Goal: Information Seeking & Learning: Learn about a topic

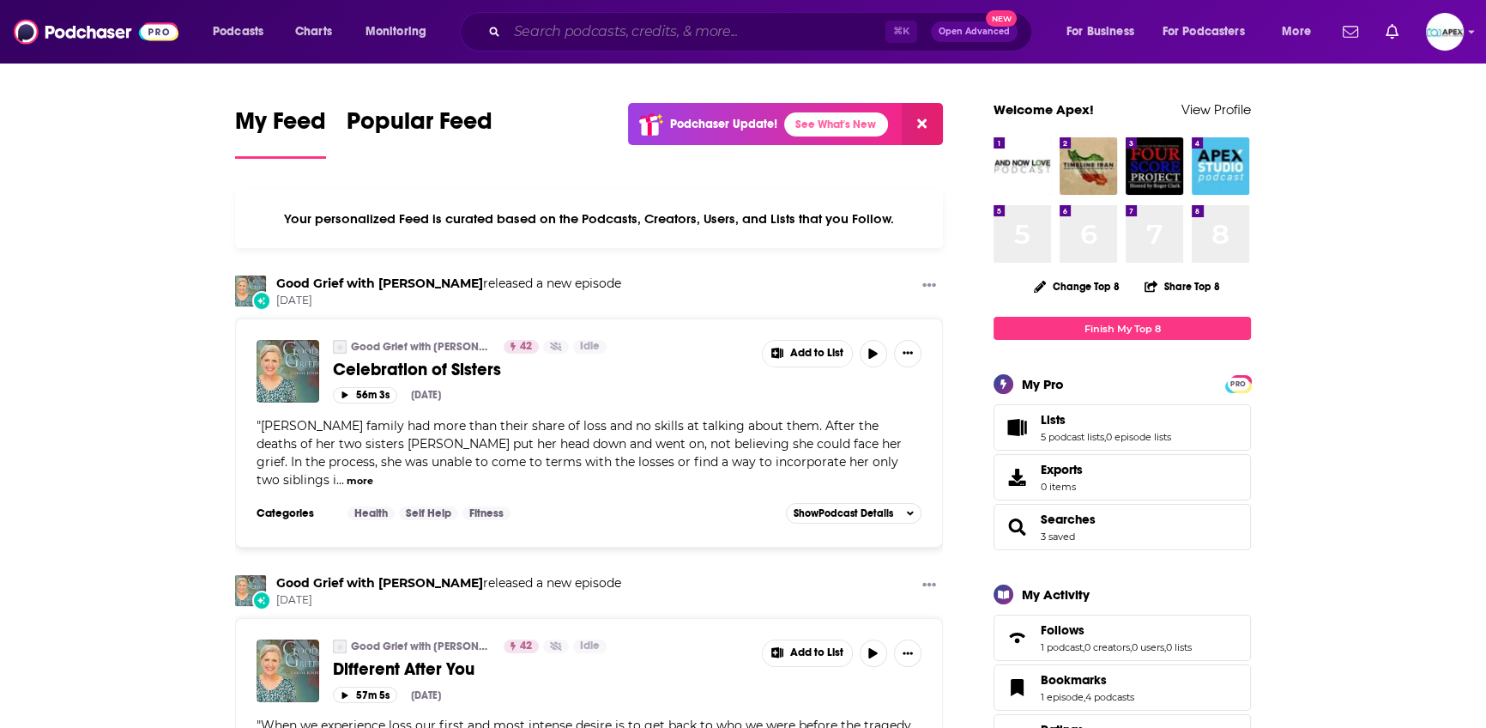
click at [576, 35] on input "Search podcasts, credits, & more..." at bounding box center [696, 31] width 378 height 27
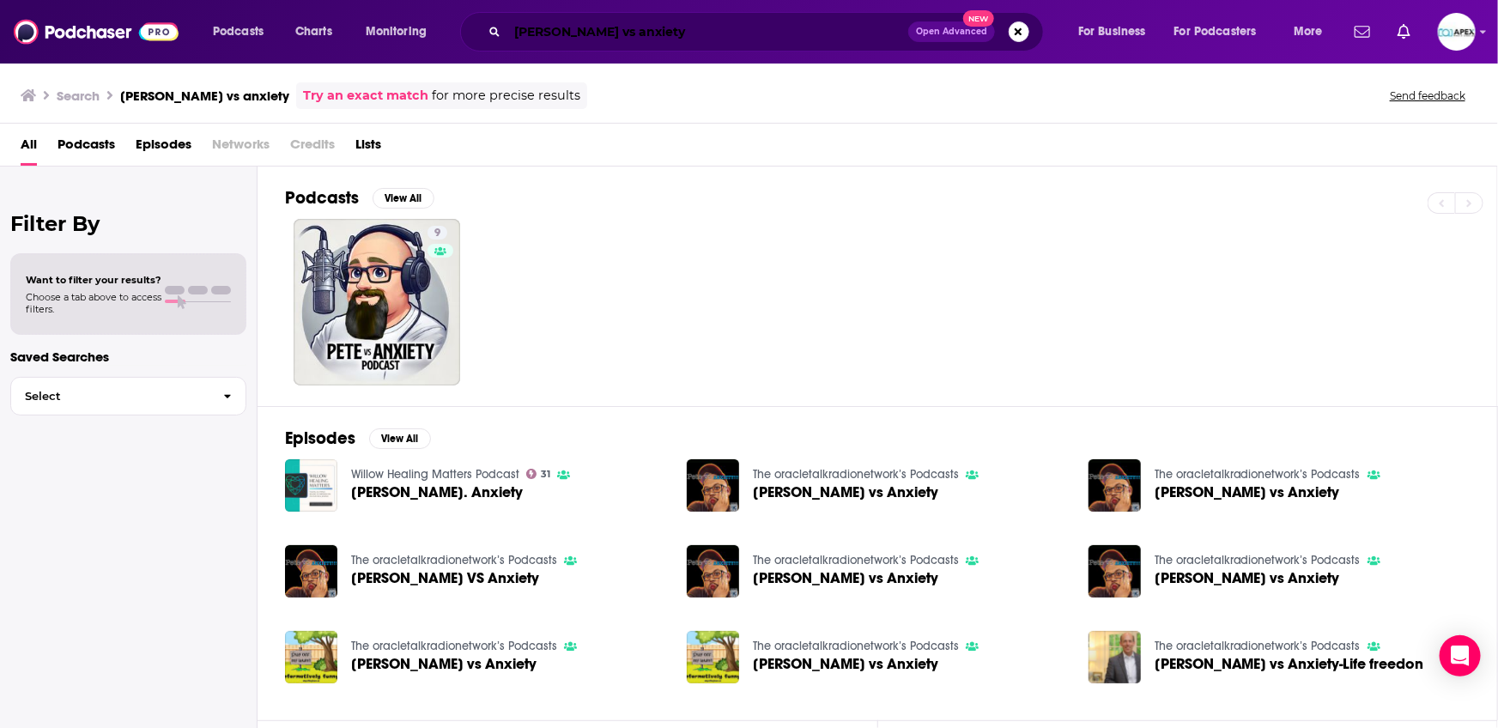
drag, startPoint x: 667, startPoint y: 30, endPoint x: 385, endPoint y: 9, distance: 282.3
click at [407, 13] on div "Podcasts Charts Monitoring [PERSON_NAME] vs anxiety Open Advanced New For Busin…" at bounding box center [770, 31] width 1138 height 39
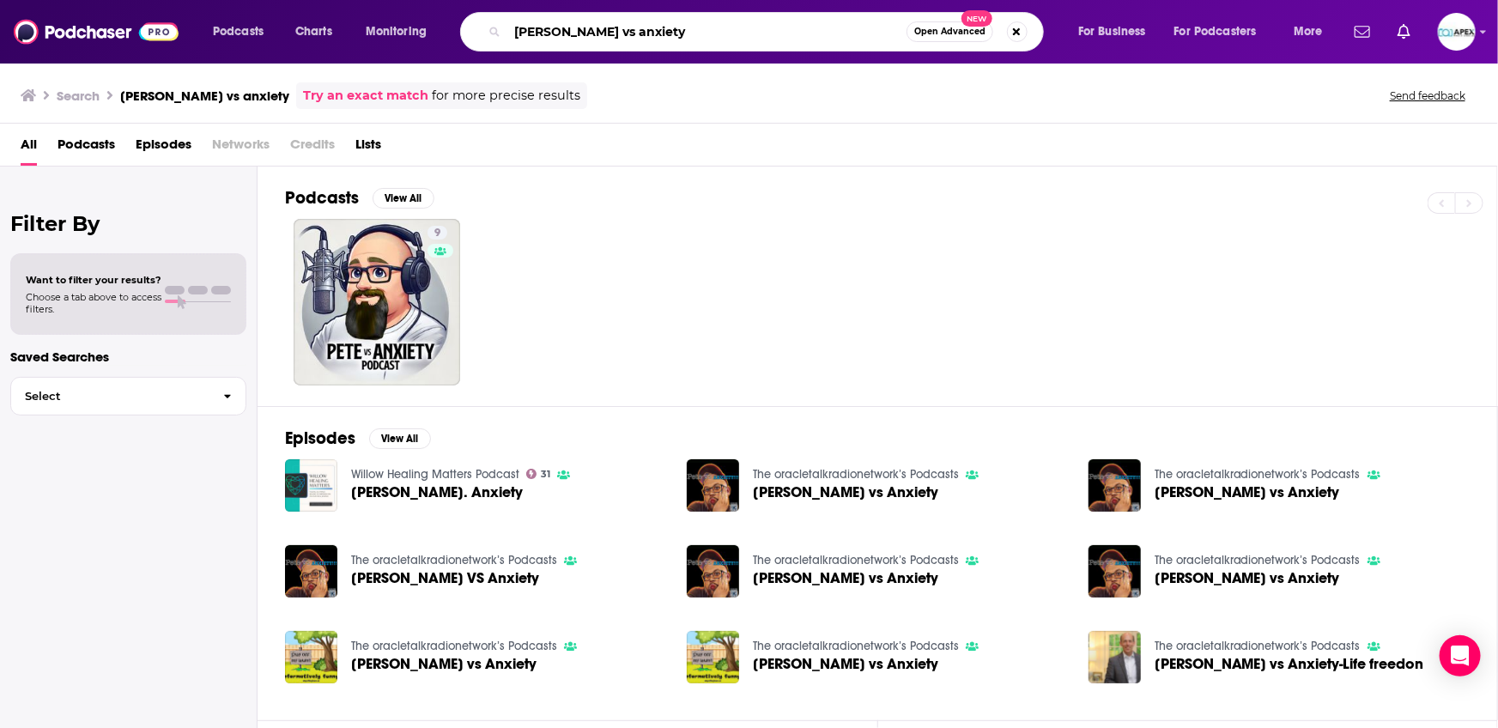
paste input "REAL"
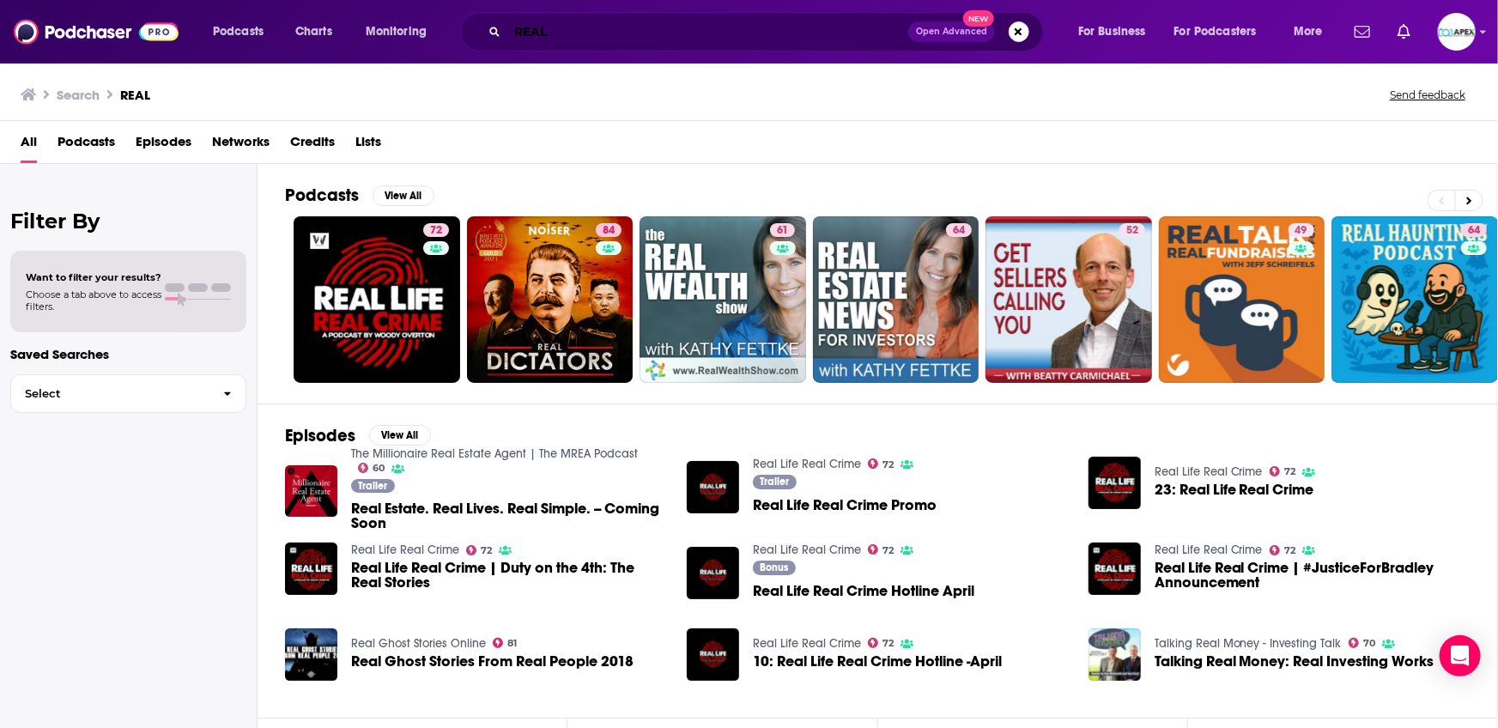
drag, startPoint x: 398, startPoint y: 11, endPoint x: 294, endPoint y: 0, distance: 105.3
click at [312, 2] on div "Podcasts Charts Monitoring REAL Open Advanced New For Business For Podcasters M…" at bounding box center [749, 32] width 1498 height 64
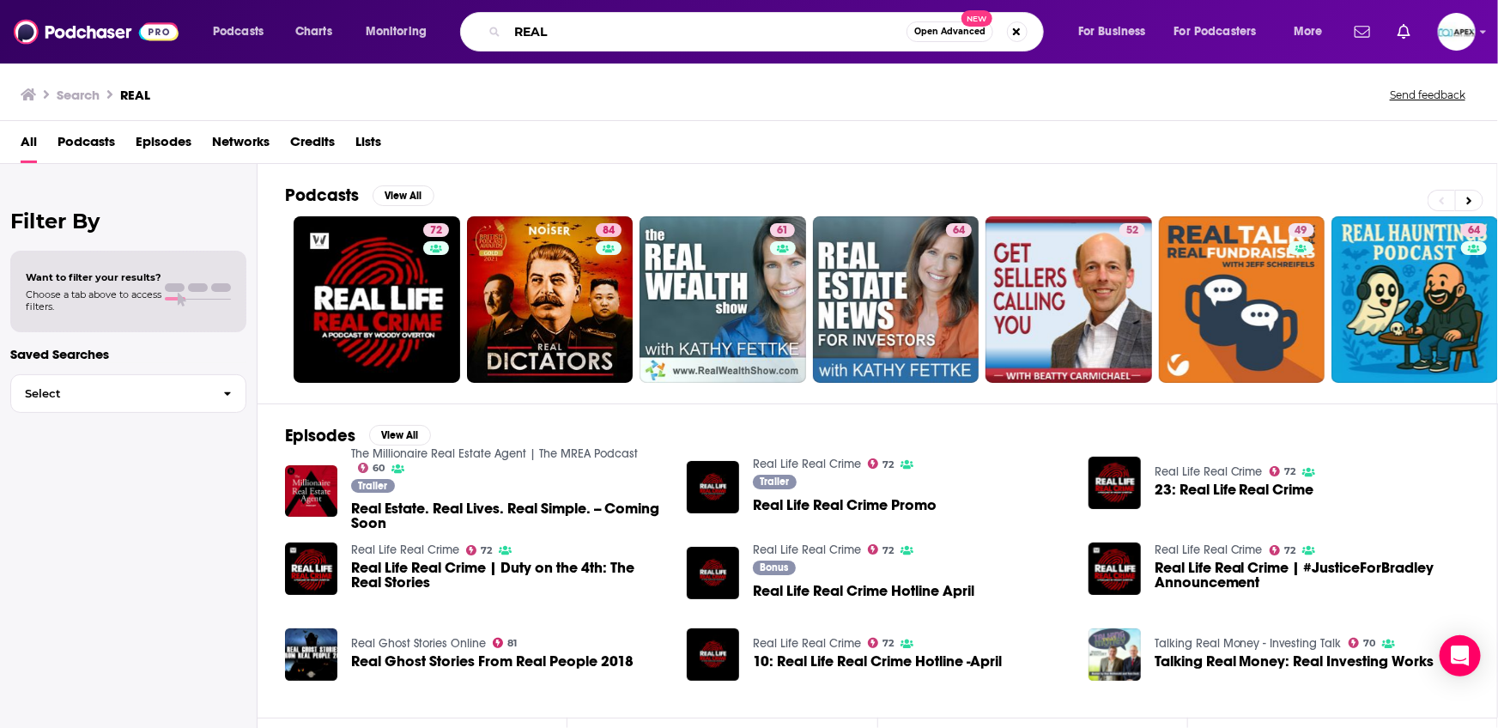
paste input "Heartbreak to Happiness"
type input "Heartbreak to Happiness"
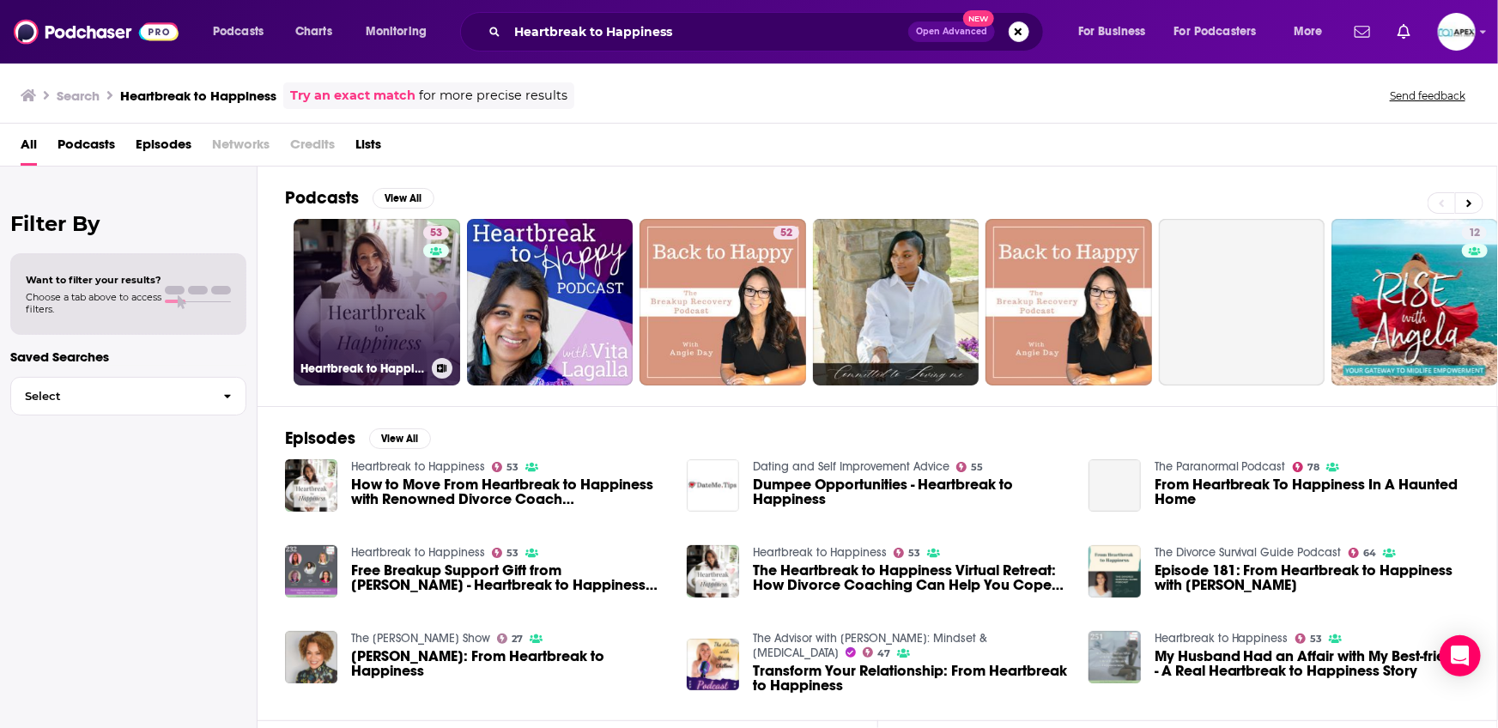
click at [342, 299] on link "53 Heartbreak to Happiness" at bounding box center [377, 302] width 166 height 166
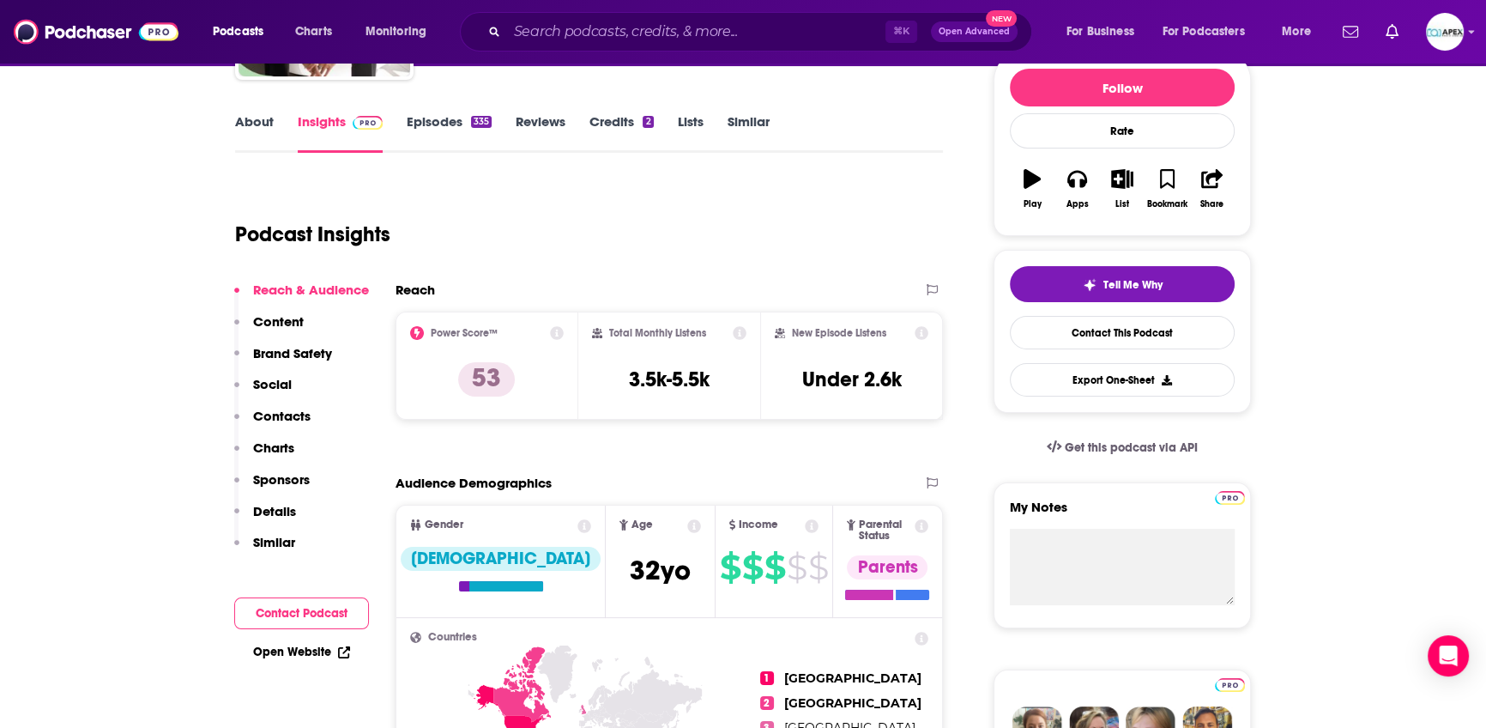
scroll to position [203, 0]
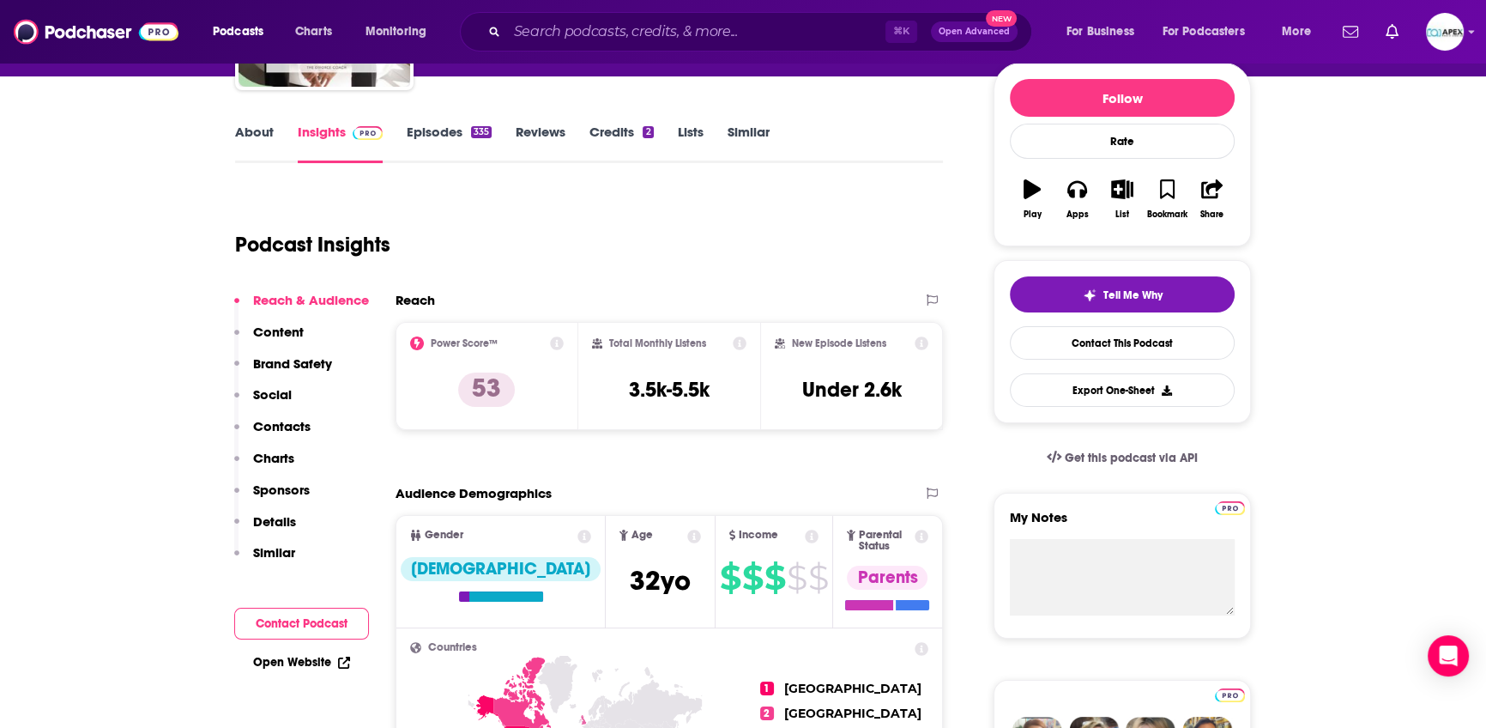
click at [255, 136] on link "About" at bounding box center [254, 143] width 39 height 39
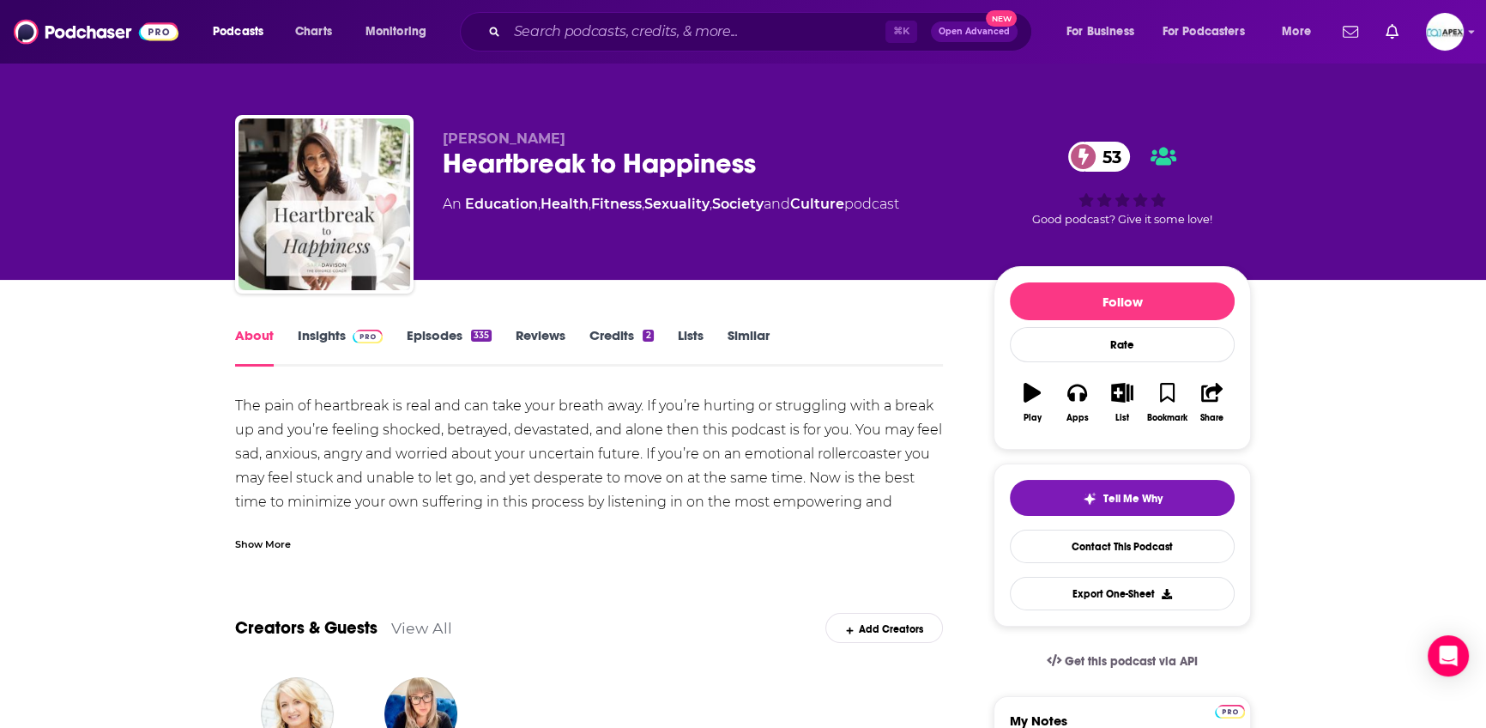
click at [300, 346] on link "Insights" at bounding box center [340, 346] width 85 height 39
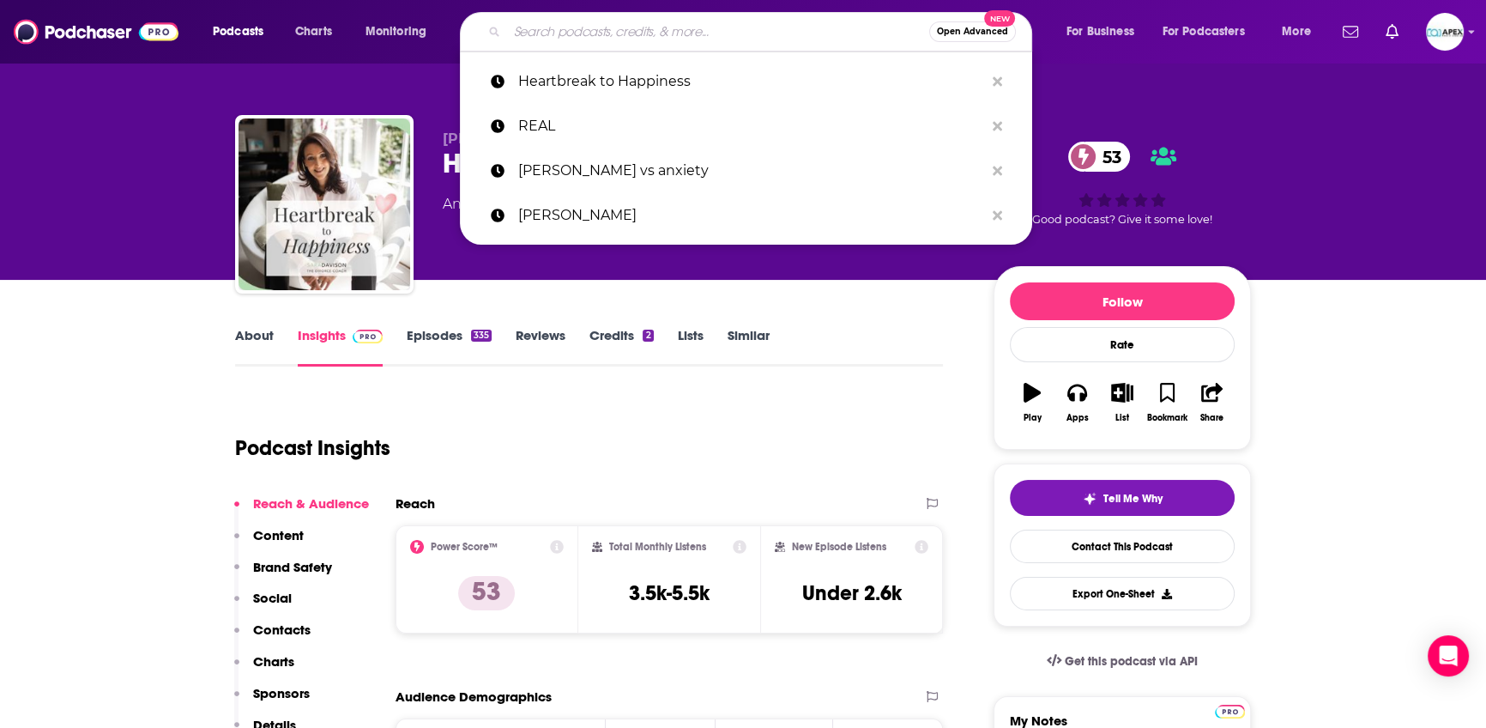
click at [552, 38] on input "Search podcasts, credits, & more..." at bounding box center [718, 31] width 422 height 27
paste input "Fearlessly Becoming"
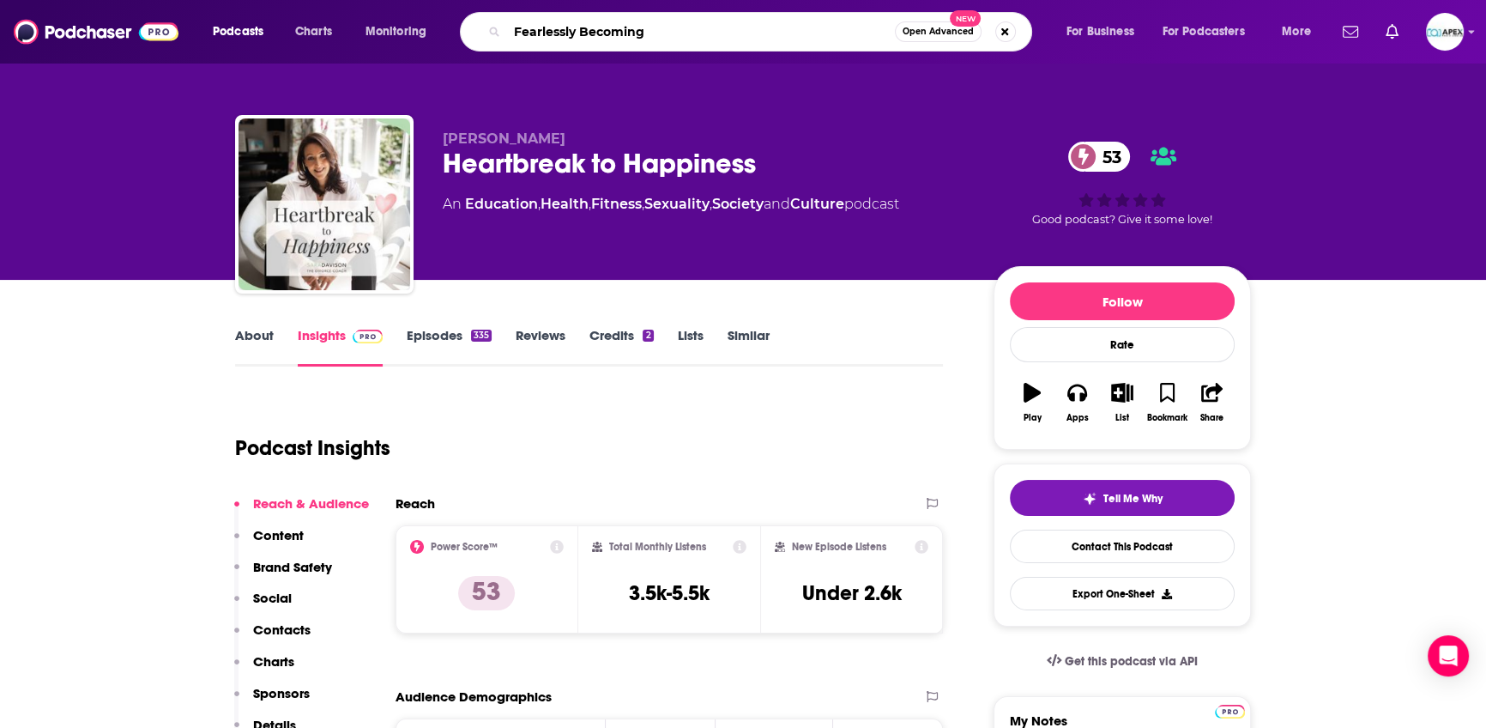
type input "Fearlessly Becoming"
click at [529, 88] on div "[PERSON_NAME] Heartbreak to Happiness 53 An Education , Health , Fitness , Sexu…" at bounding box center [743, 140] width 1099 height 280
drag, startPoint x: 673, startPoint y: 33, endPoint x: 407, endPoint y: 26, distance: 266.1
click at [409, 26] on div "Podcasts Charts Monitoring Fearlessly Becoming Open Advanced New For Business F…" at bounding box center [764, 31] width 1127 height 39
click at [625, 47] on div "Fearlessly Becoming Open Advanced New" at bounding box center [746, 31] width 572 height 39
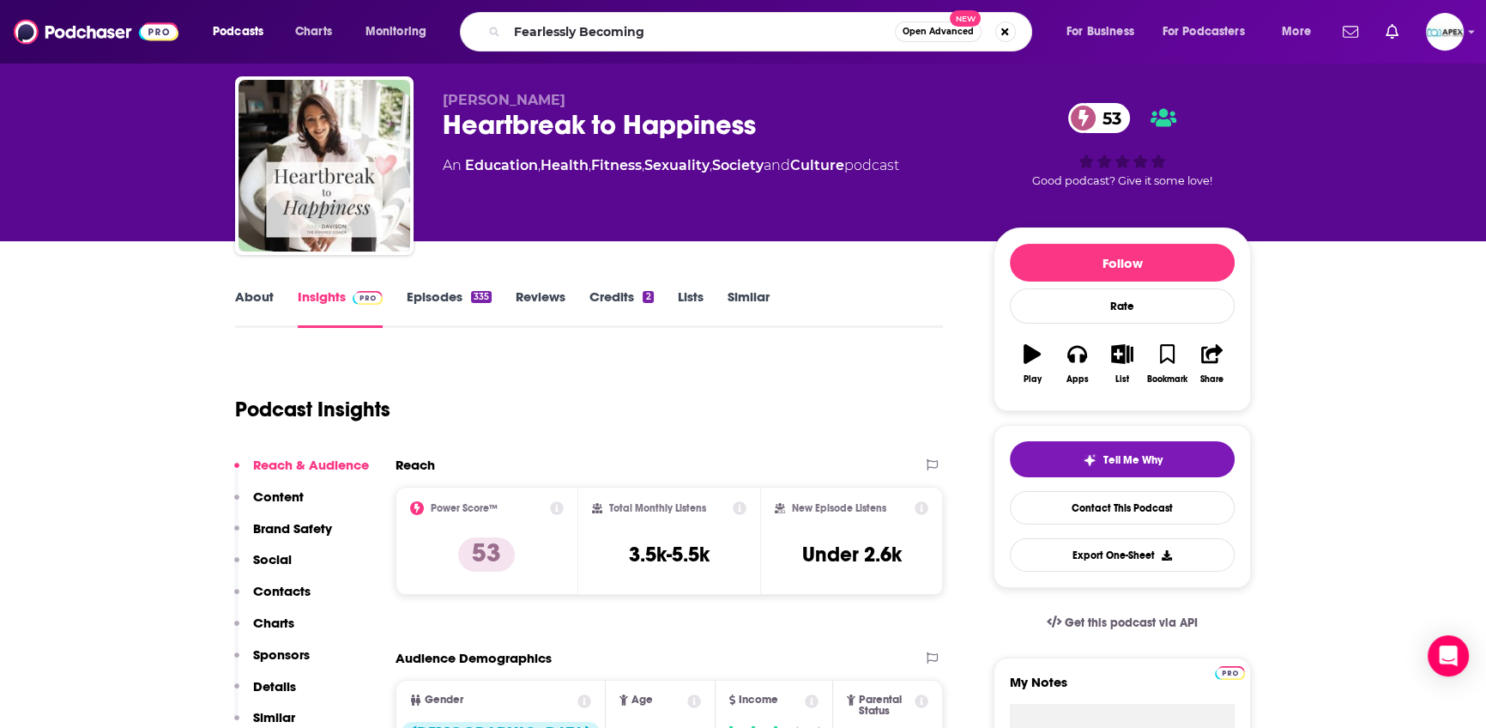
scroll to position [63, 0]
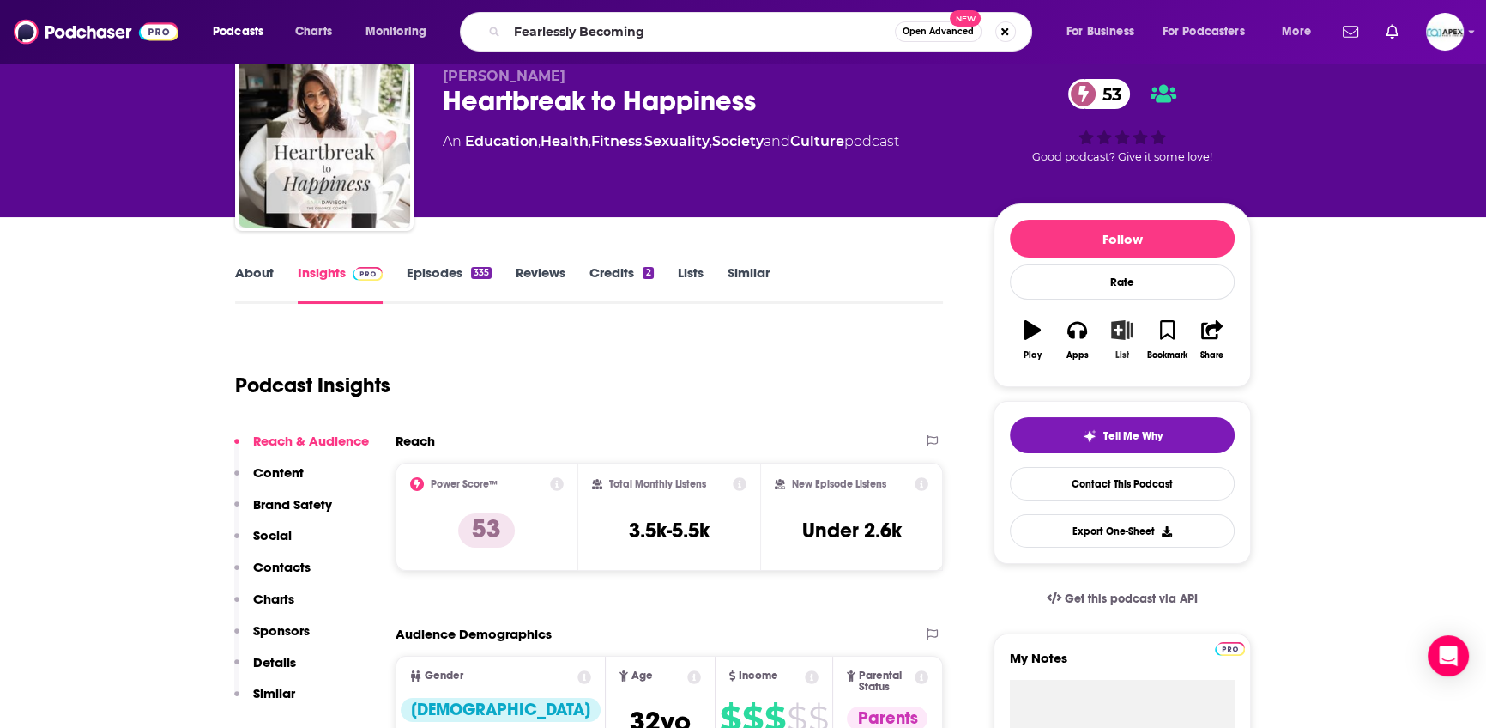
click at [1113, 330] on icon "button" at bounding box center [1122, 329] width 21 height 19
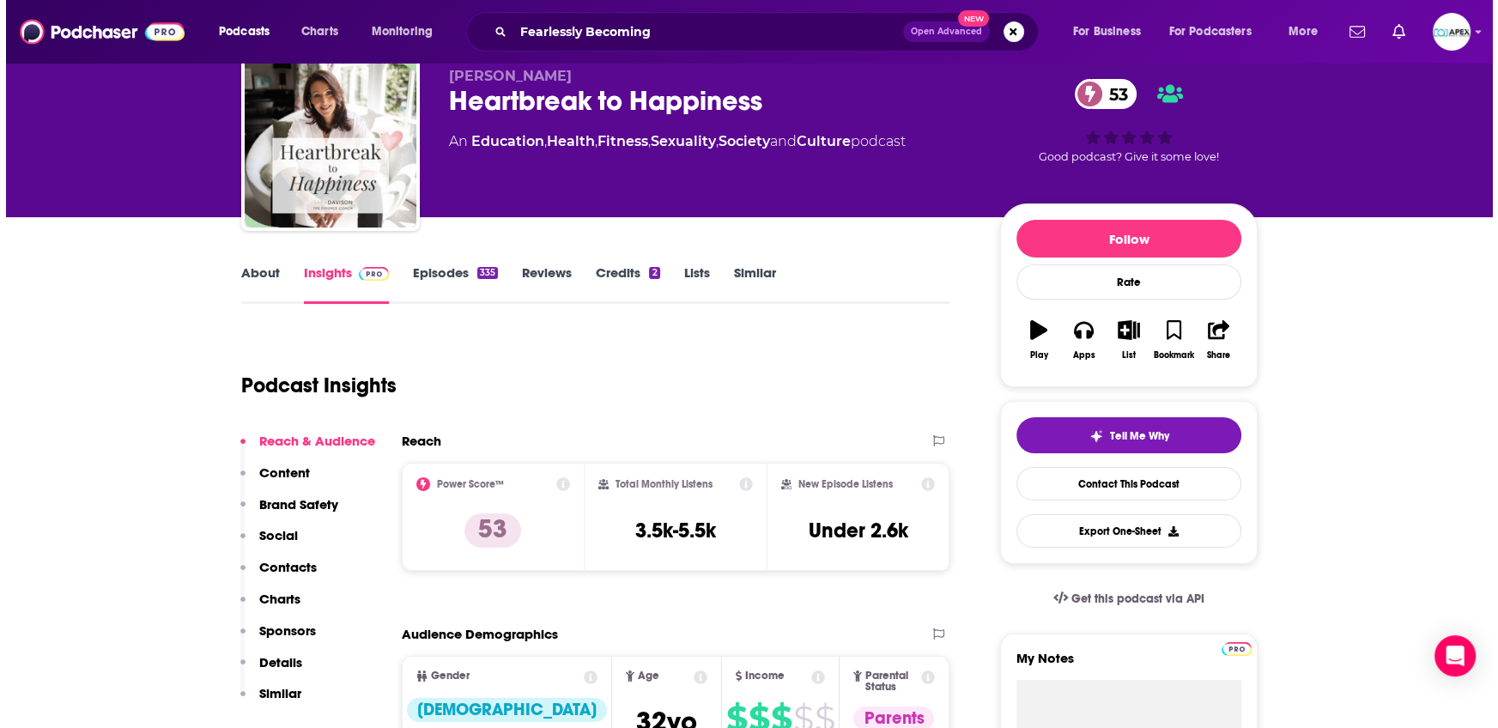
scroll to position [0, 0]
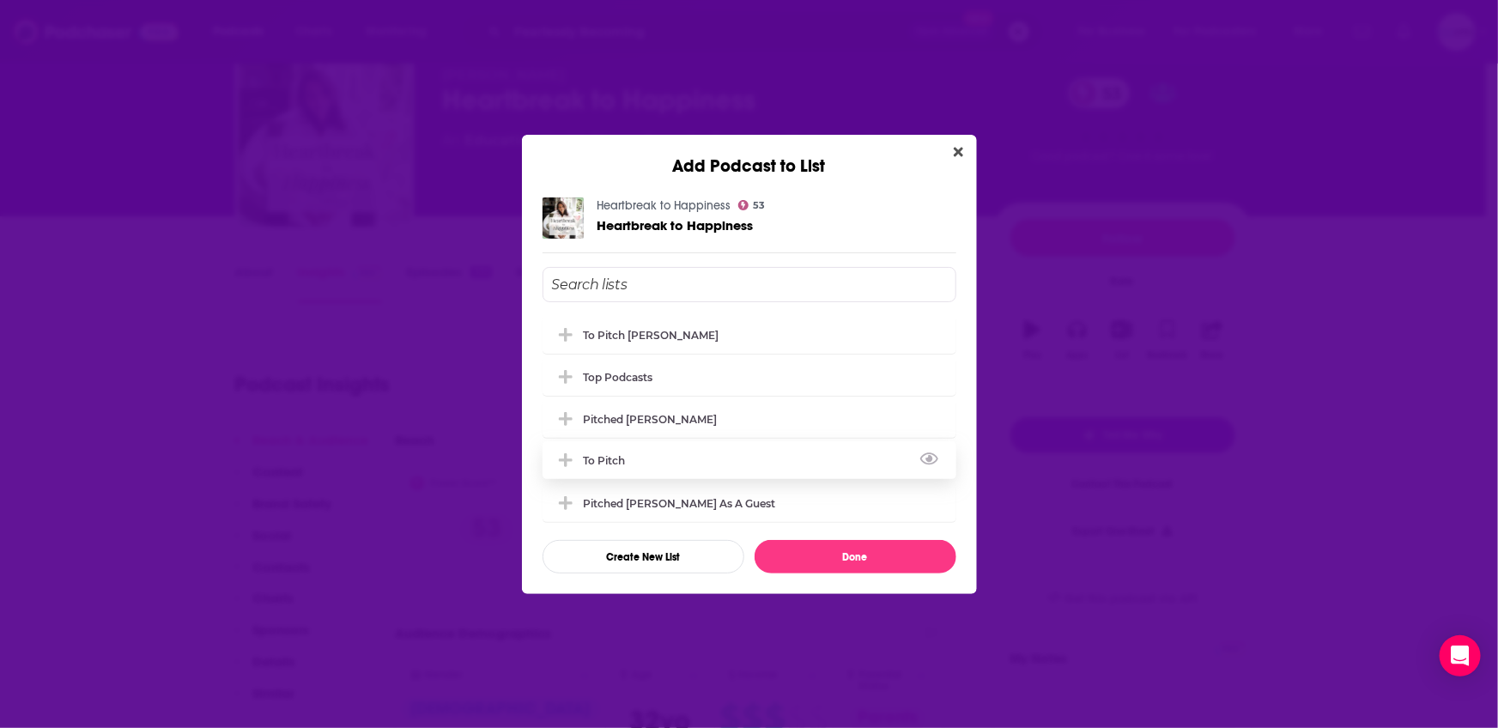
click at [626, 465] on div "to pitch" at bounding box center [610, 460] width 52 height 13
click at [873, 552] on button "Done" at bounding box center [855, 556] width 202 height 33
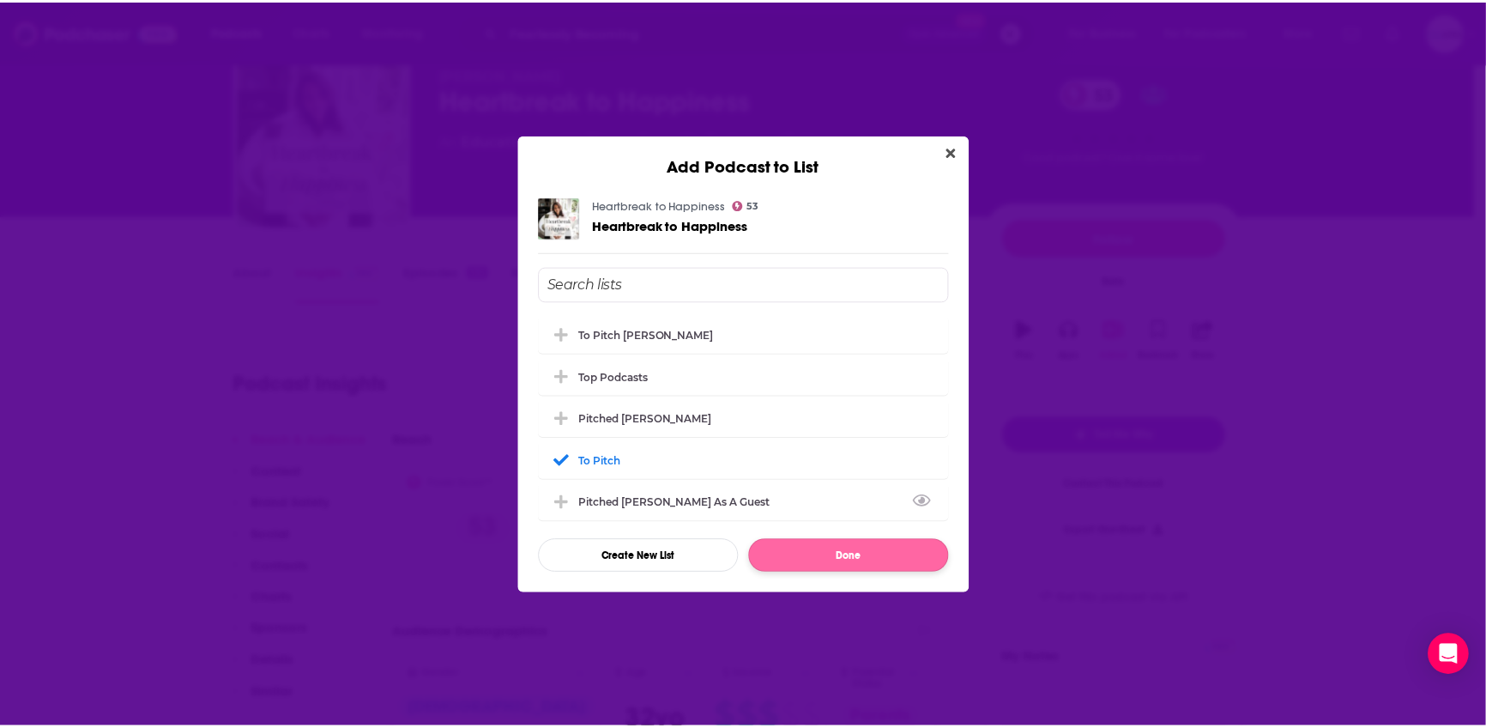
scroll to position [63, 0]
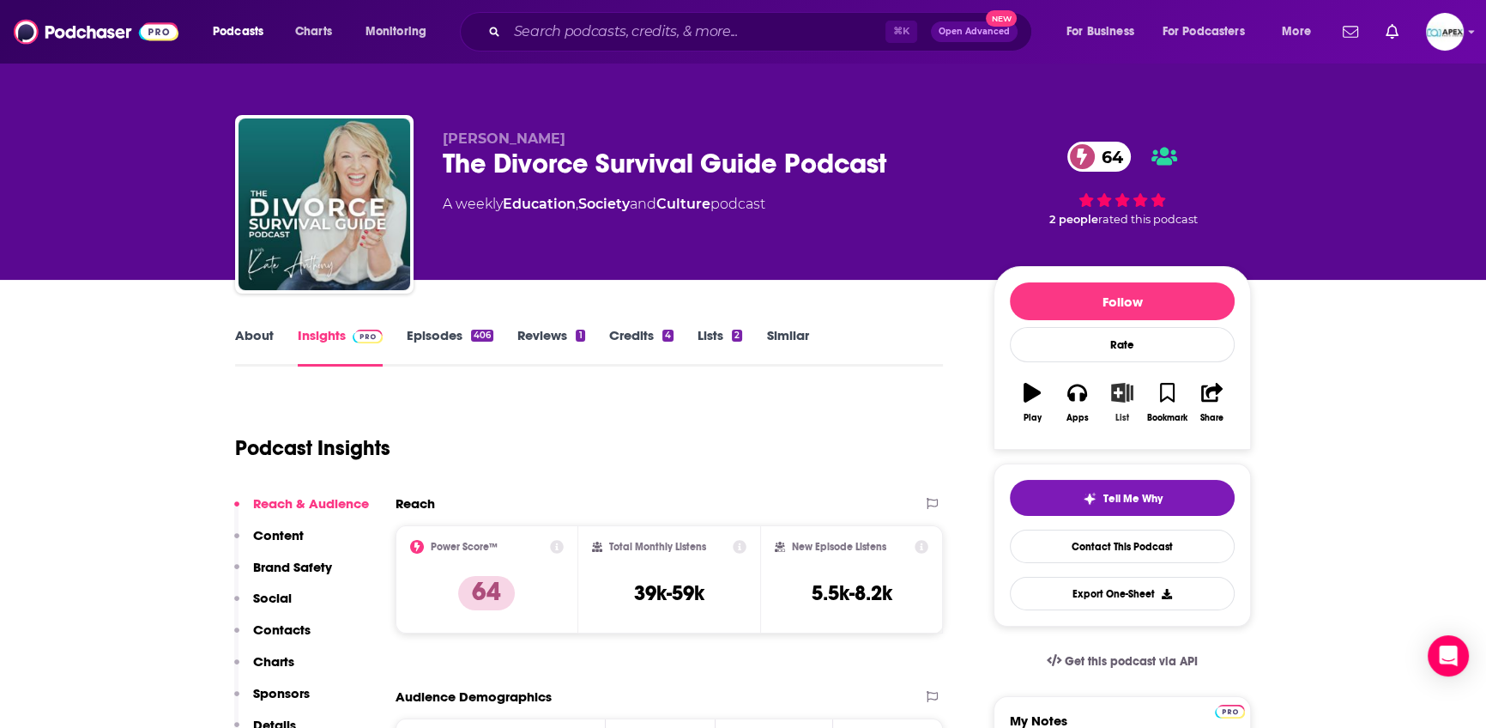
click at [1113, 397] on icon "button" at bounding box center [1122, 392] width 21 height 19
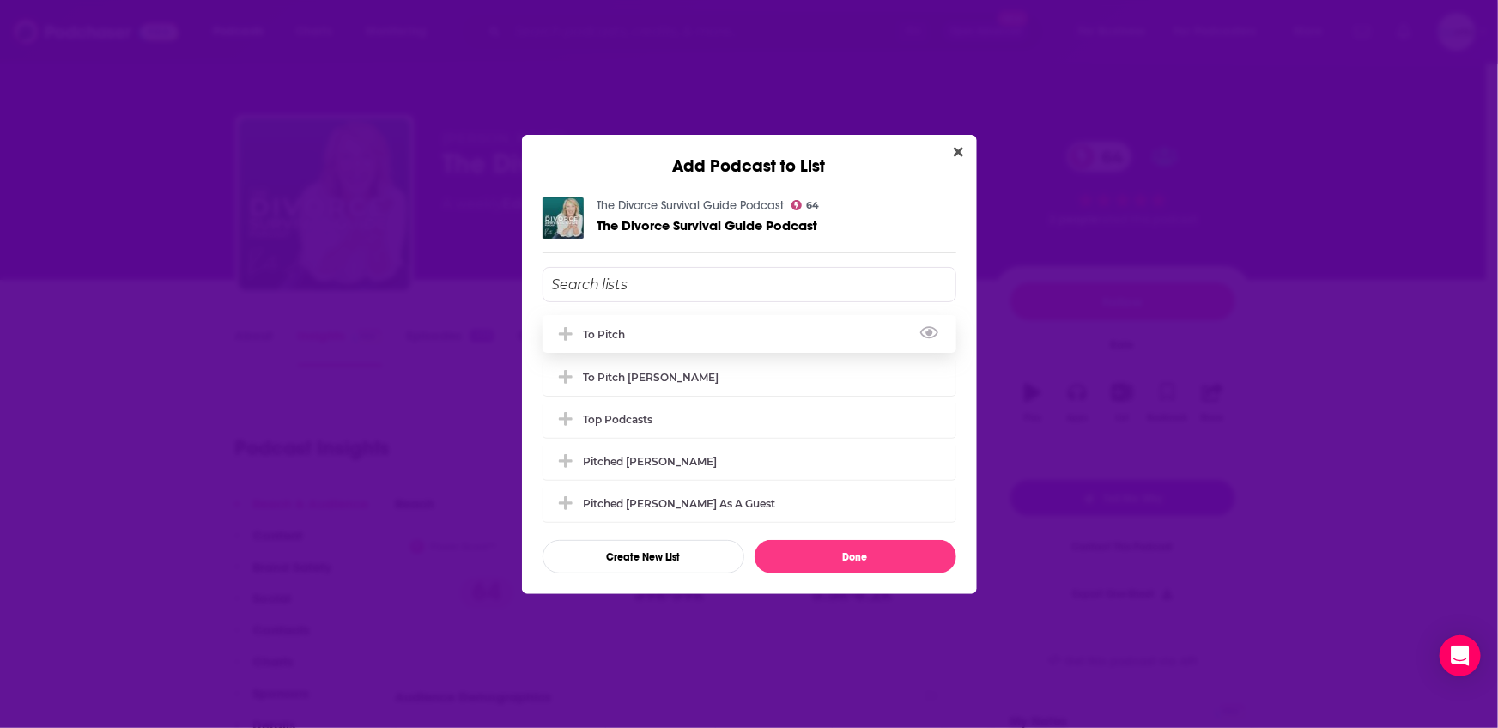
click at [628, 344] on div "to pitch" at bounding box center [749, 334] width 414 height 38
click at [881, 566] on button "Done" at bounding box center [855, 556] width 202 height 33
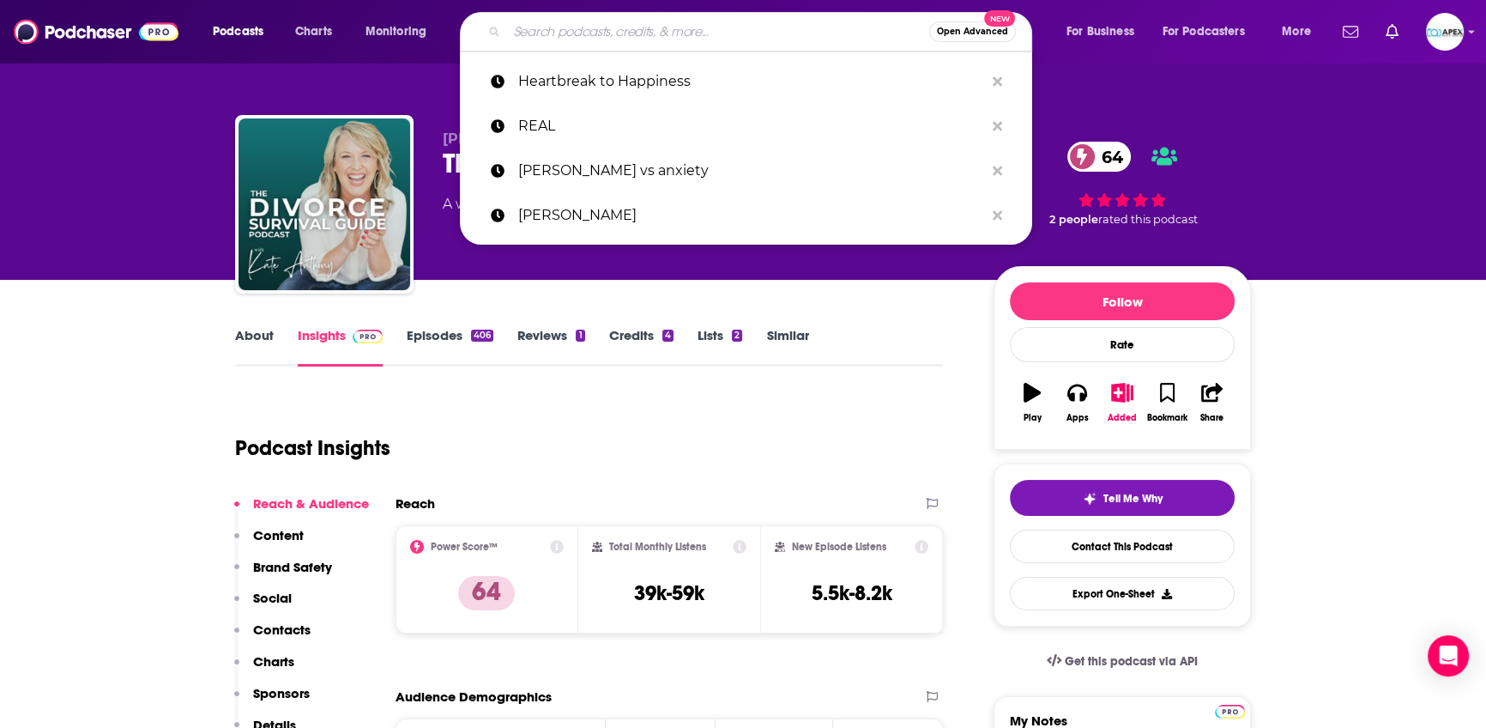
click at [581, 28] on input "Search podcasts, credits, & more..." at bounding box center [718, 31] width 422 height 27
paste input "Fearlessly Becoming"
type input "Fearlessly Becoming"
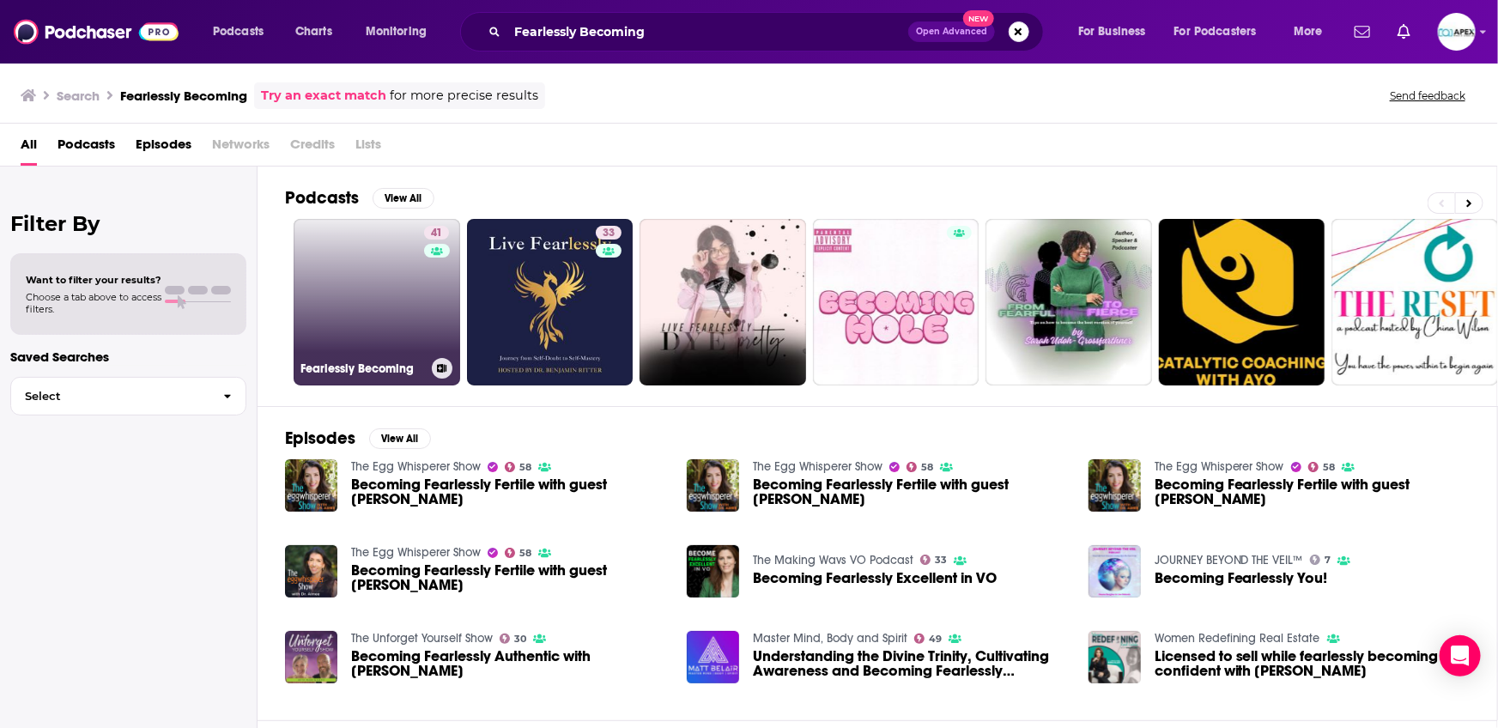
click at [348, 282] on link "41 Fearlessly Becoming" at bounding box center [377, 302] width 166 height 166
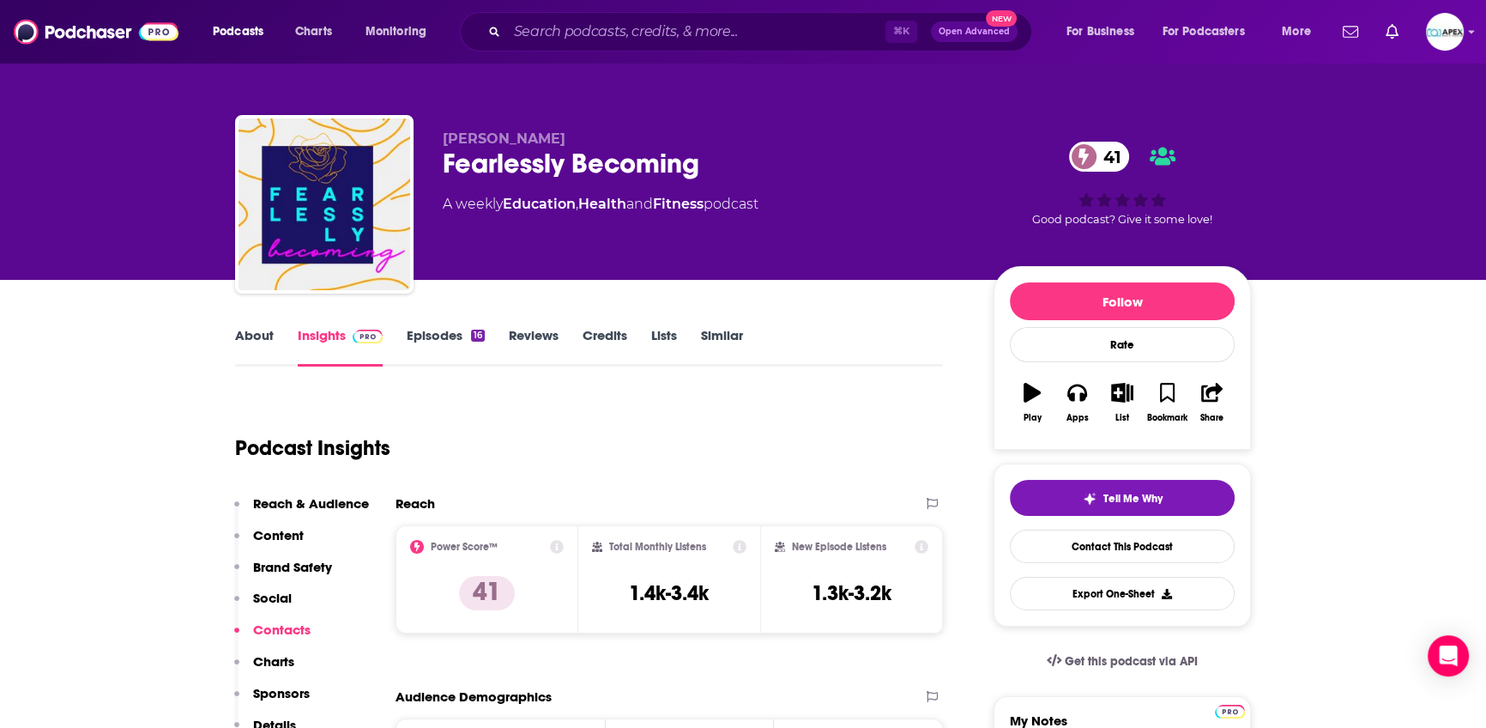
click at [254, 339] on link "About" at bounding box center [254, 346] width 39 height 39
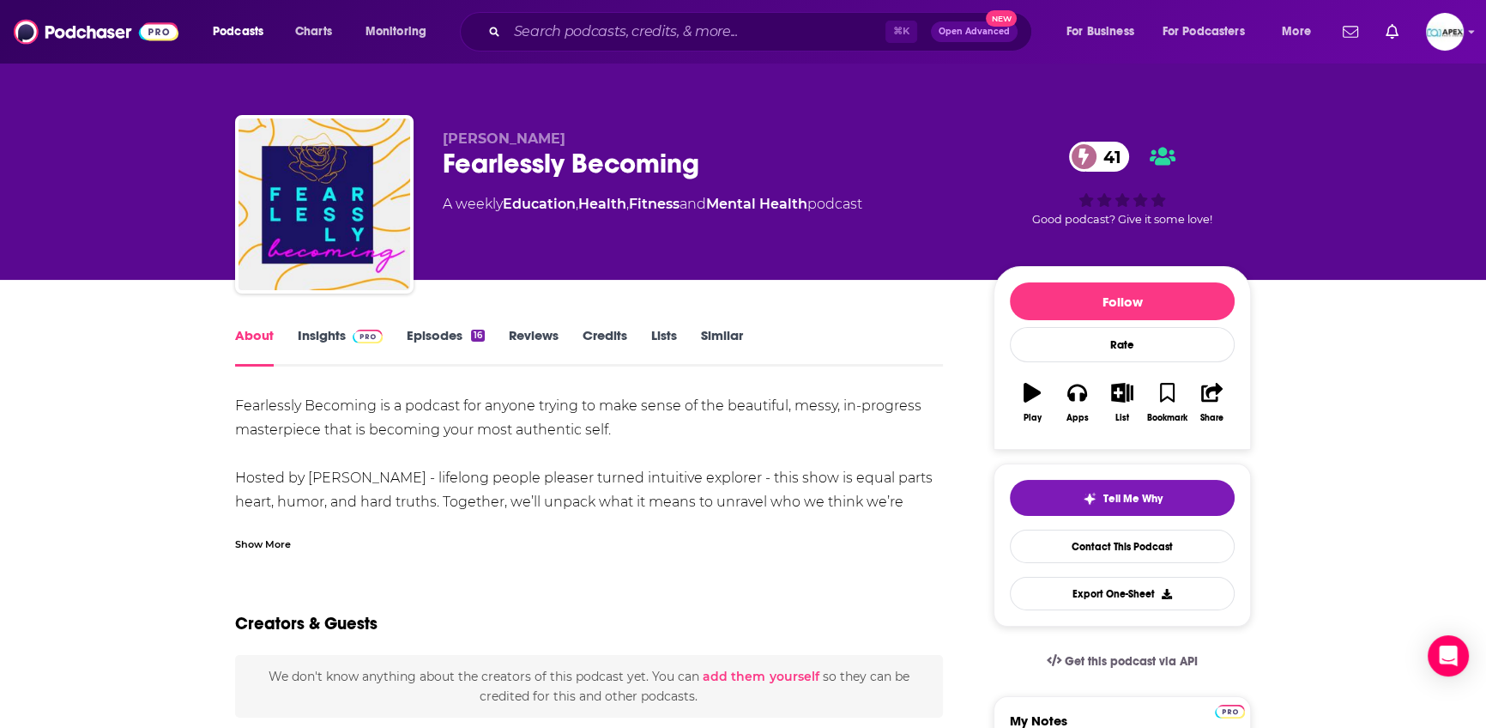
drag, startPoint x: 250, startPoint y: 532, endPoint x: 250, endPoint y: 542, distance: 9.4
click at [250, 534] on div "Show More" at bounding box center [589, 537] width 708 height 29
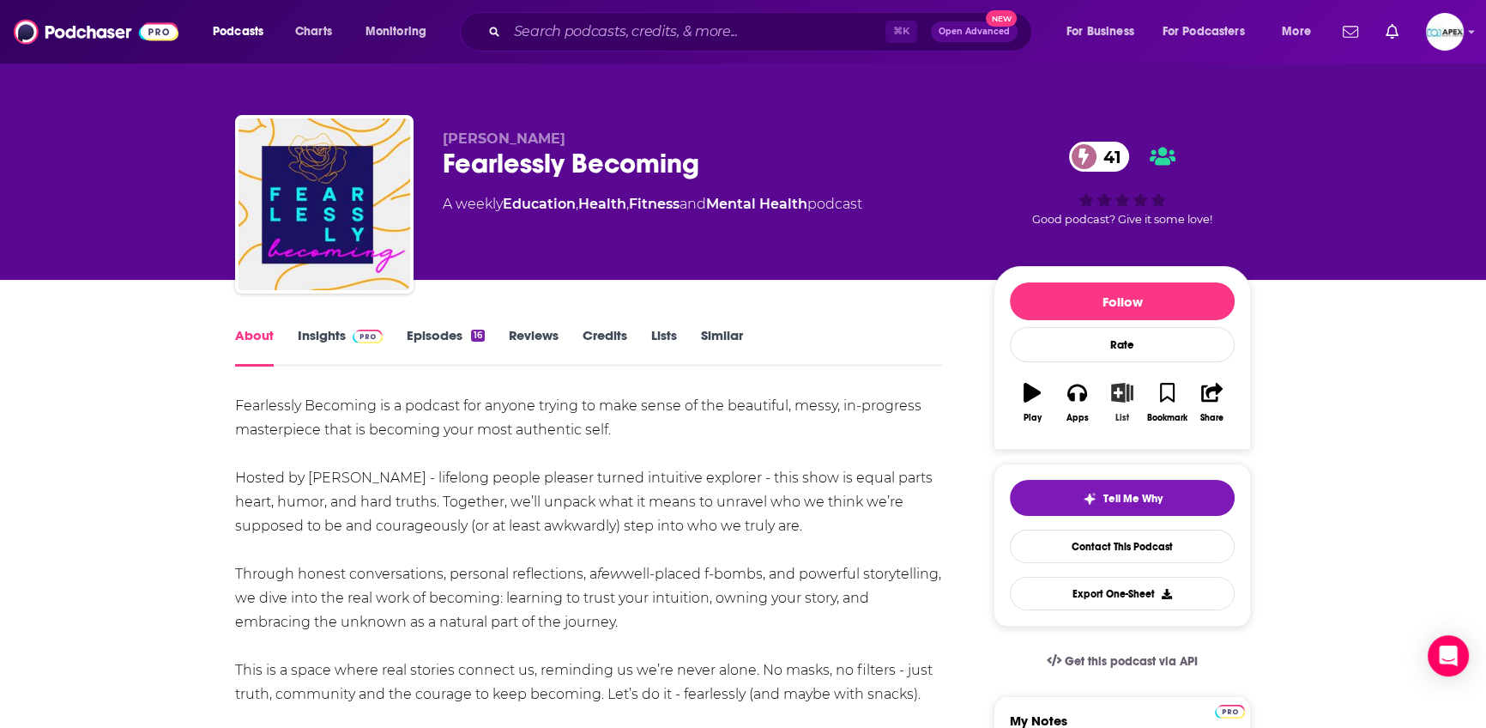
click at [1122, 400] on icon "button" at bounding box center [1122, 392] width 21 height 19
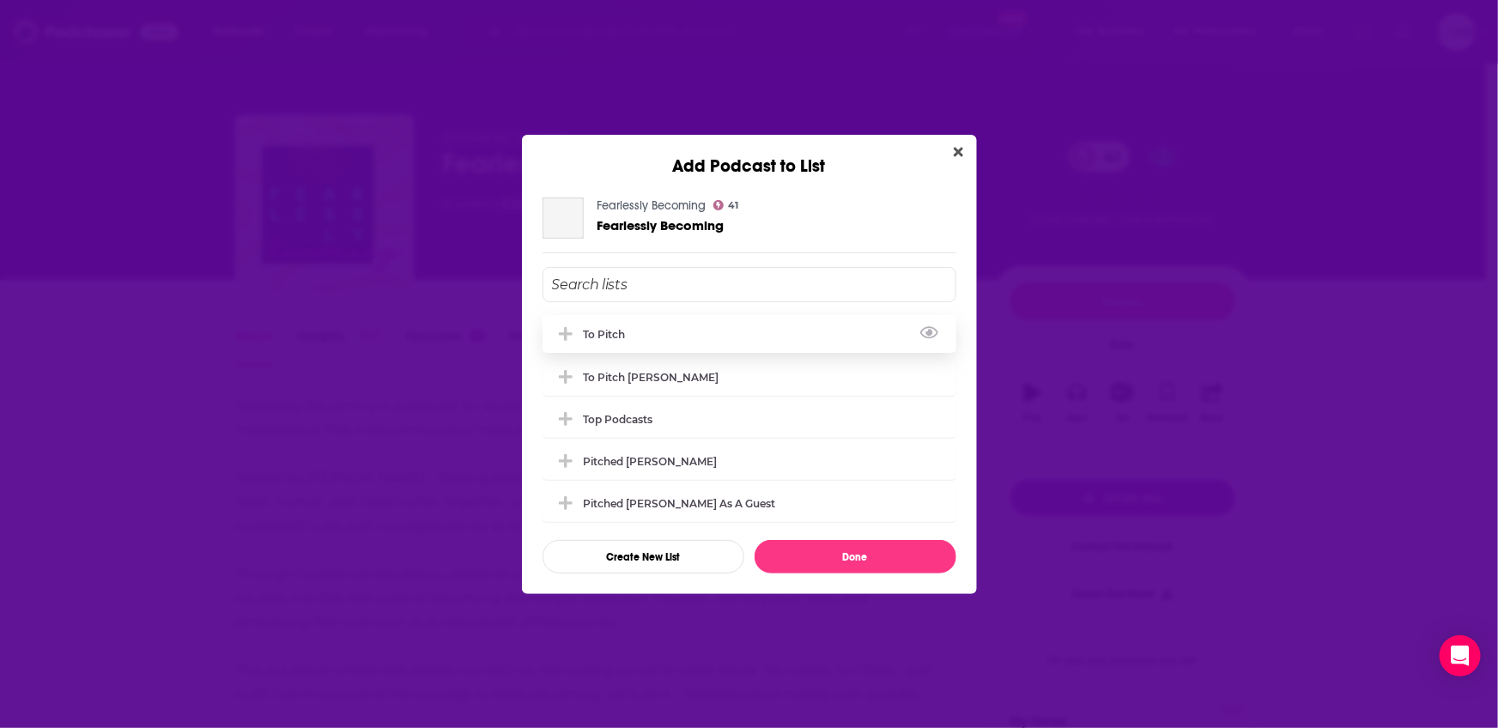
click at [611, 342] on div "to pitch" at bounding box center [749, 334] width 414 height 38
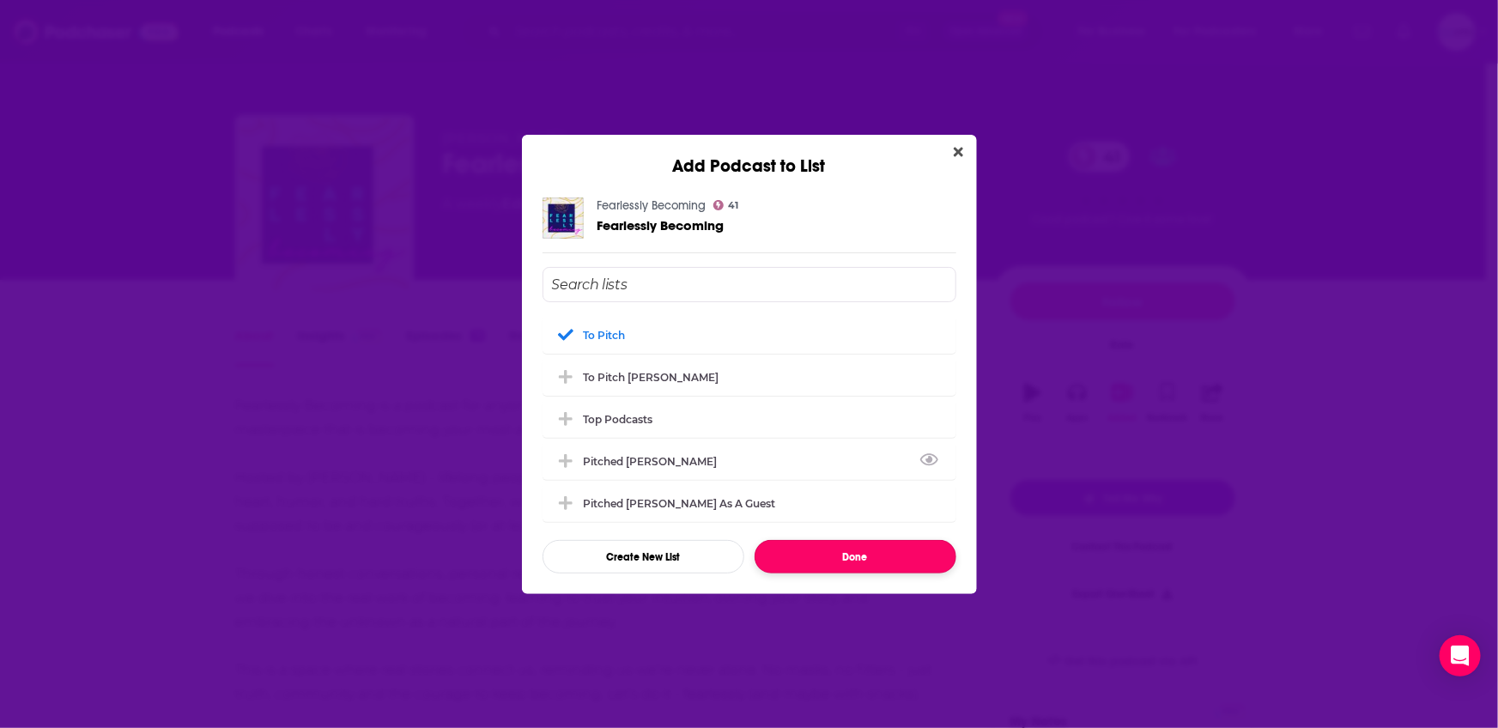
click at [907, 553] on button "Done" at bounding box center [855, 556] width 202 height 33
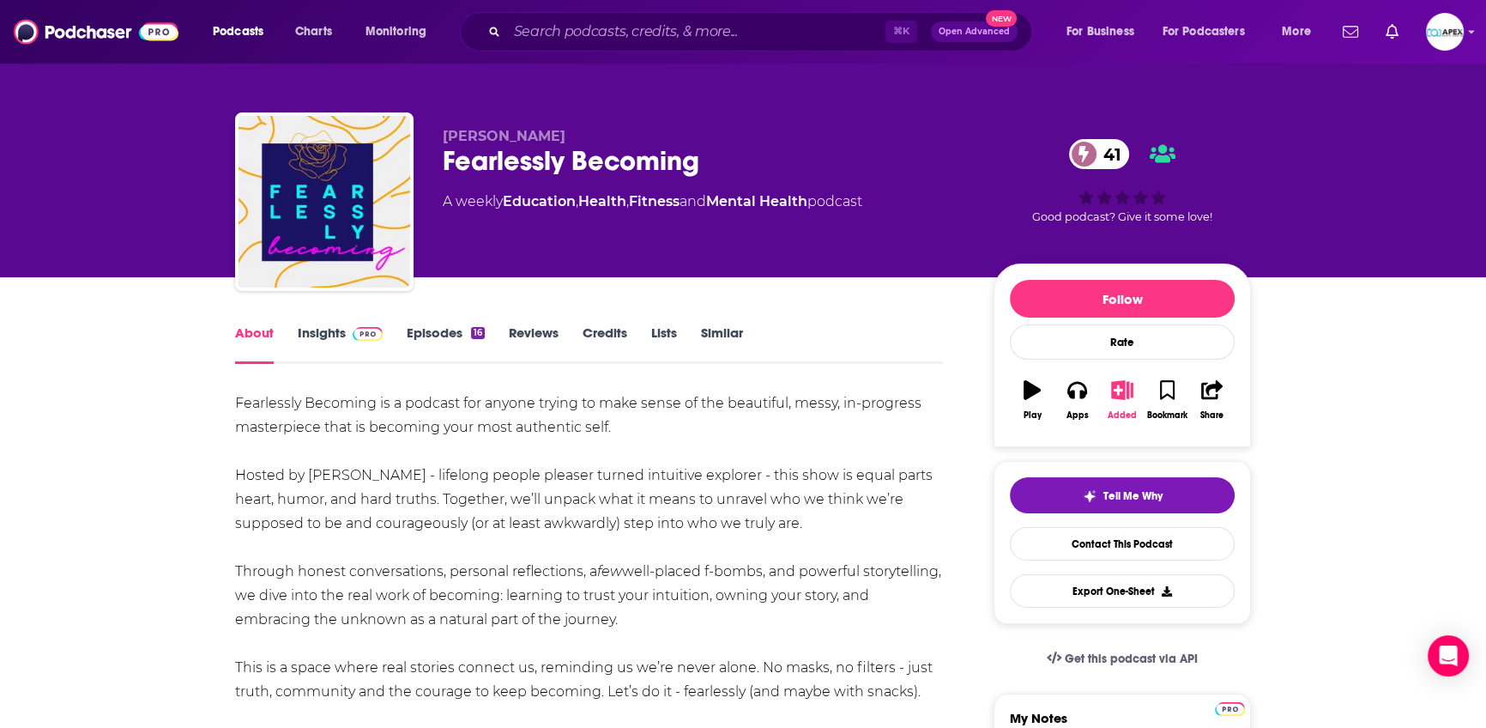
scroll to position [3, 0]
click at [439, 336] on link "Episodes 16" at bounding box center [446, 343] width 78 height 39
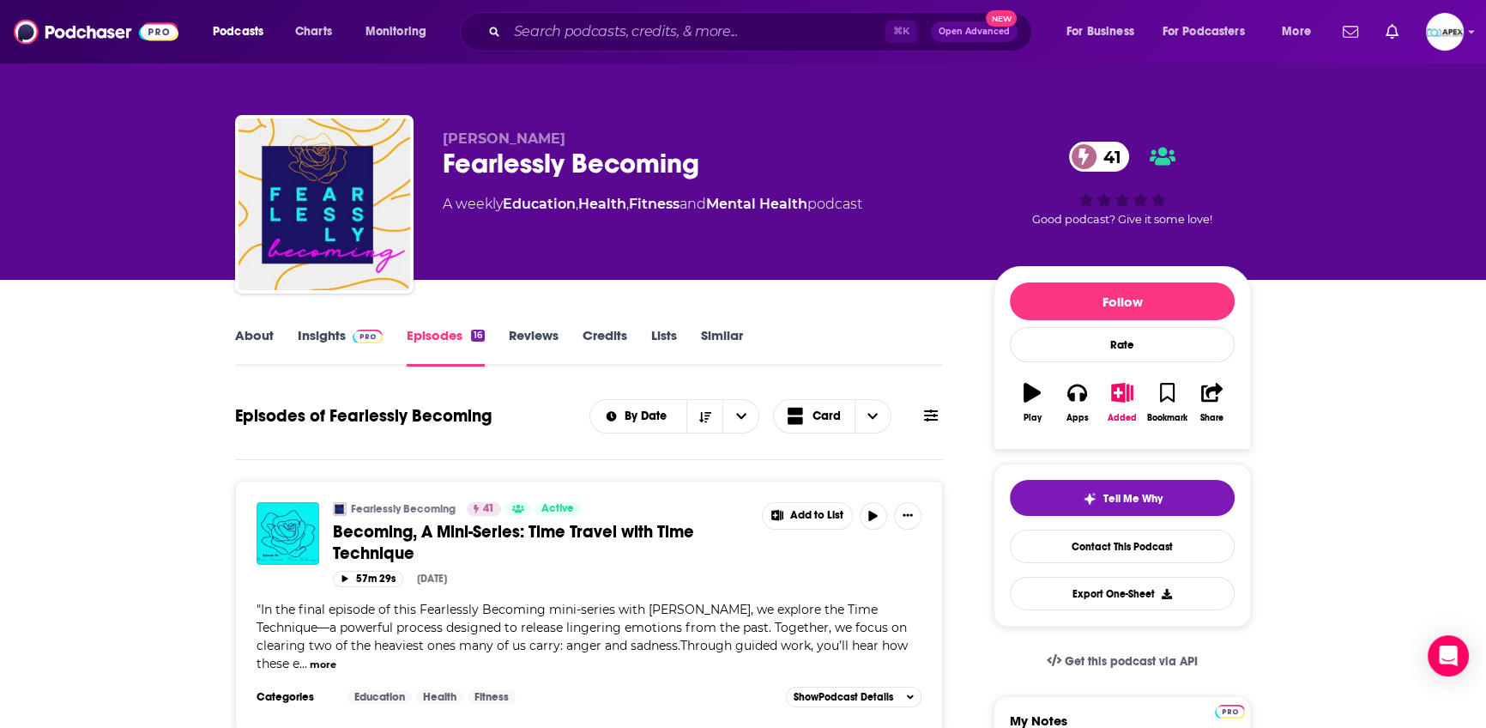
click at [314, 336] on link "Insights" at bounding box center [340, 346] width 85 height 39
